Goal: Information Seeking & Learning: Learn about a topic

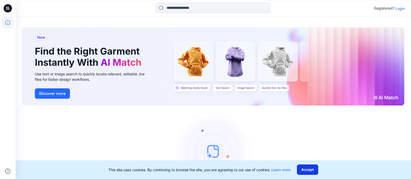
click at [311, 169] on button "Accept" at bounding box center [307, 169] width 21 height 10
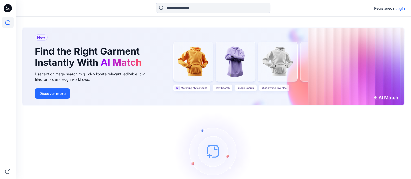
click at [400, 9] on p "Login" at bounding box center [399, 8] width 9 height 5
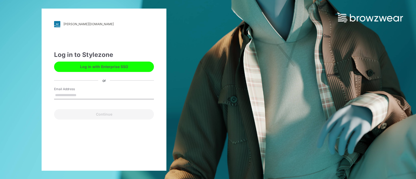
click at [97, 91] on input "Email Address" at bounding box center [104, 95] width 100 height 8
type input "**********"
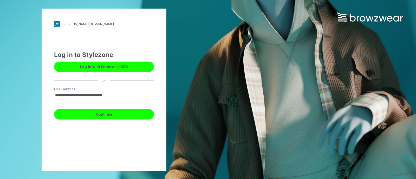
click at [98, 112] on button "Continue" at bounding box center [104, 114] width 100 height 10
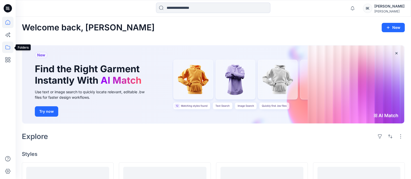
click at [6, 47] on icon at bounding box center [7, 47] width 11 height 11
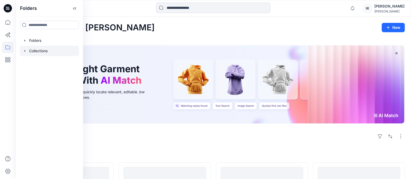
click at [35, 50] on div at bounding box center [49, 51] width 59 height 10
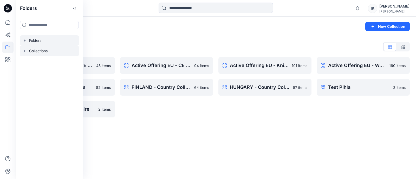
click at [31, 39] on div at bounding box center [49, 40] width 59 height 10
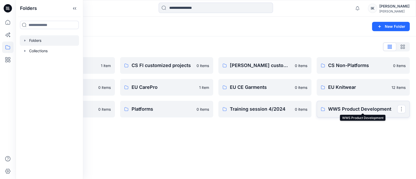
click at [348, 109] on p "WWS Product Development" at bounding box center [362, 108] width 69 height 7
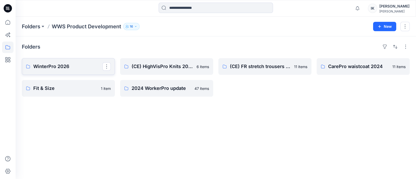
click at [48, 66] on p "WinterPro 2026" at bounding box center [67, 66] width 69 height 7
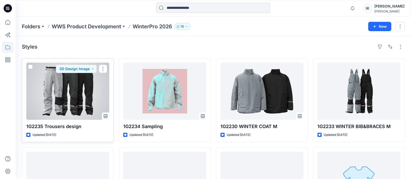
click at [72, 87] on div at bounding box center [67, 91] width 83 height 57
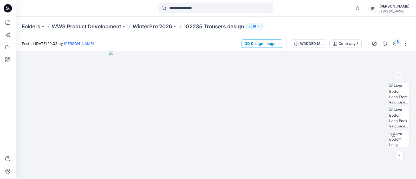
click at [279, 44] on button "3D Design Image" at bounding box center [261, 43] width 41 height 8
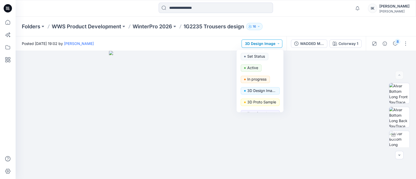
click at [279, 44] on button "3D Design Image" at bounding box center [261, 43] width 41 height 8
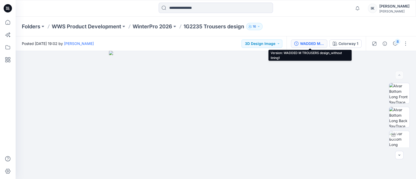
click at [314, 45] on div "WADDED M TROUSERS design_without lining1" at bounding box center [312, 44] width 24 height 6
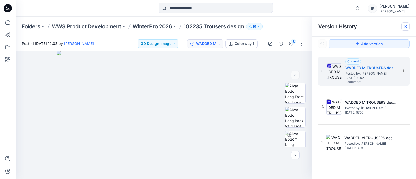
click at [405, 26] on icon at bounding box center [405, 26] width 2 height 2
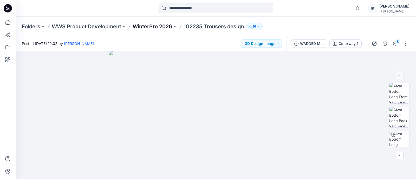
click at [162, 26] on p "WinterPro 2026" at bounding box center [151, 26] width 39 height 7
